Goal: Information Seeking & Learning: Learn about a topic

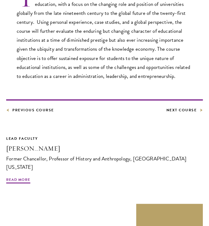
scroll to position [186, 0]
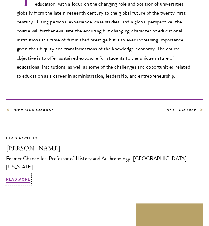
click at [11, 166] on link "Lead Faculty Nicholas Dirks Former Chancellor, Professor of History and Anthrop…" at bounding box center [104, 158] width 197 height 46
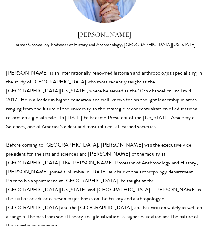
scroll to position [1, 0]
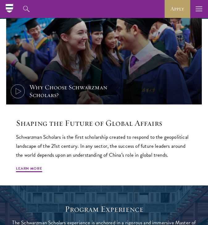
scroll to position [236, 0]
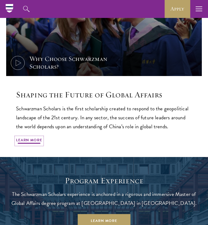
click at [30, 142] on link "Learn More" at bounding box center [29, 140] width 26 height 7
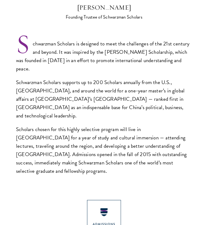
scroll to position [370, 0]
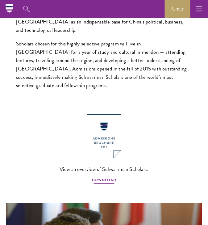
click at [99, 177] on span "DOWNLOAD" at bounding box center [104, 180] width 24 height 7
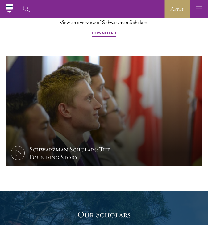
scroll to position [477, 0]
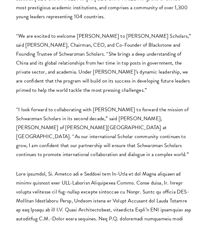
scroll to position [322, 0]
